Goal: Information Seeking & Learning: Learn about a topic

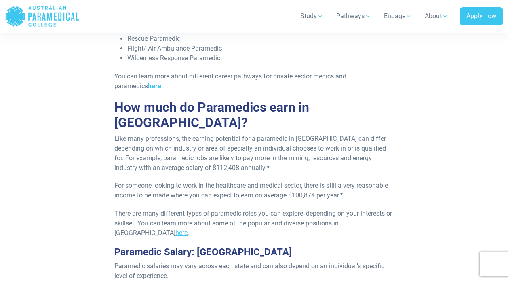
scroll to position [732, 0]
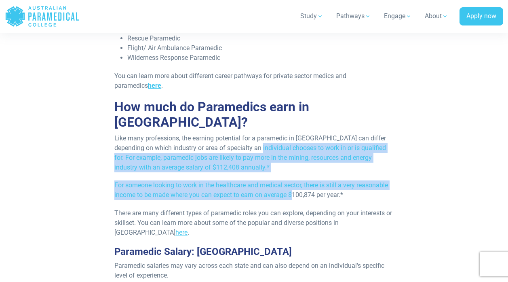
drag, startPoint x: 294, startPoint y: 157, endPoint x: 243, endPoint y: 116, distance: 65.0
click at [243, 116] on div "Re-published [DATE]. Are you looking to kickstart a career in the field of para…" at bounding box center [253, 160] width 289 height 1393
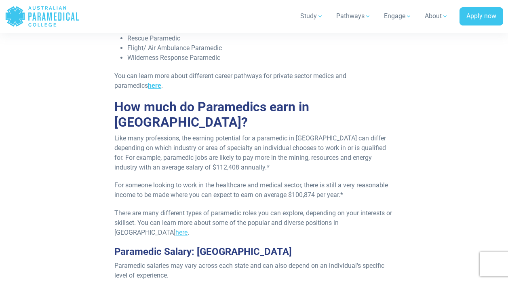
drag, startPoint x: 243, startPoint y: 116, endPoint x: 255, endPoint y: 178, distance: 63.0
click at [255, 208] on p "There are many different types of paramedic roles you can explore, depending on…" at bounding box center [253, 222] width 279 height 29
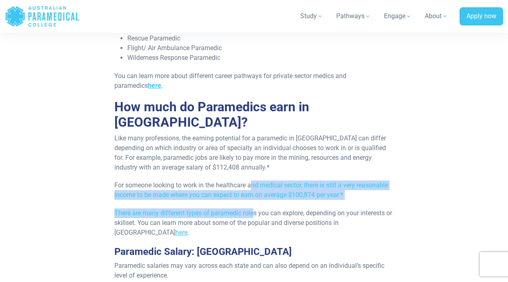
drag, startPoint x: 255, startPoint y: 178, endPoint x: 252, endPoint y: 154, distance: 24.1
click at [252, 154] on div "Re-published 26th February, 2024. Are you looking to kickstart a career in the …" at bounding box center [253, 160] width 289 height 1393
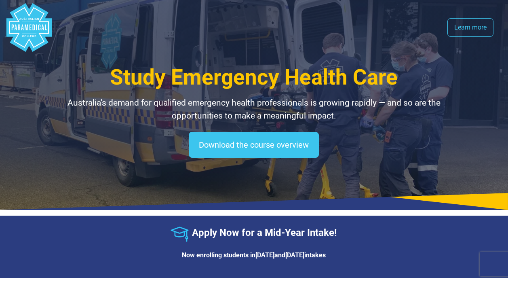
select select "**********"
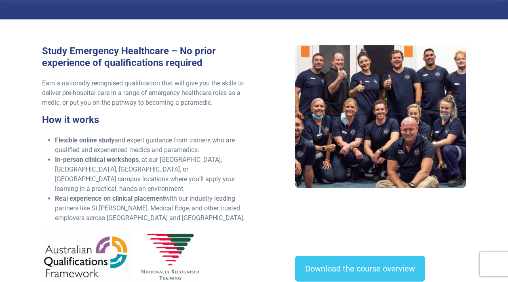
scroll to position [259, 0]
